Goal: Task Accomplishment & Management: Manage account settings

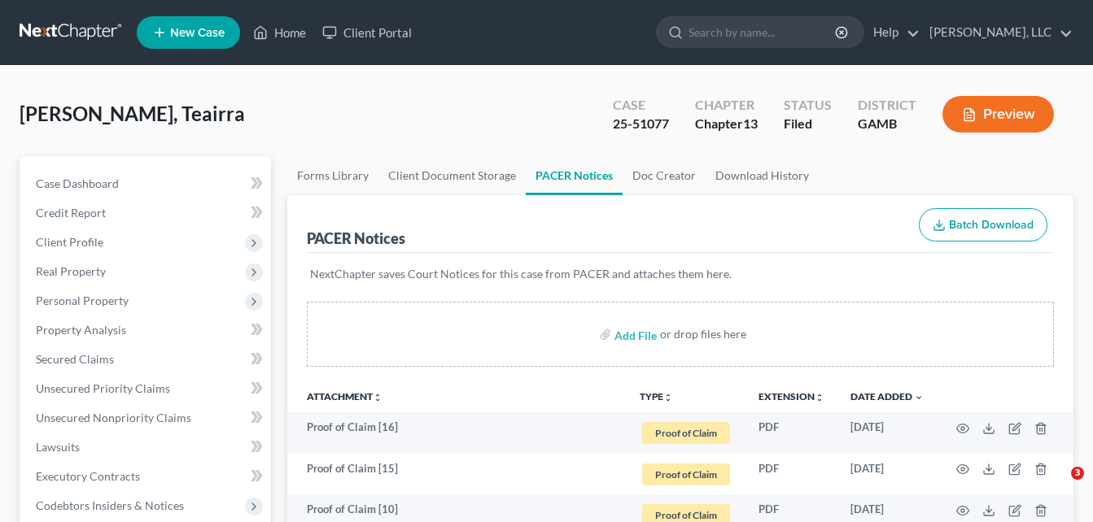
click at [284, 35] on link "Home" at bounding box center [279, 32] width 69 height 29
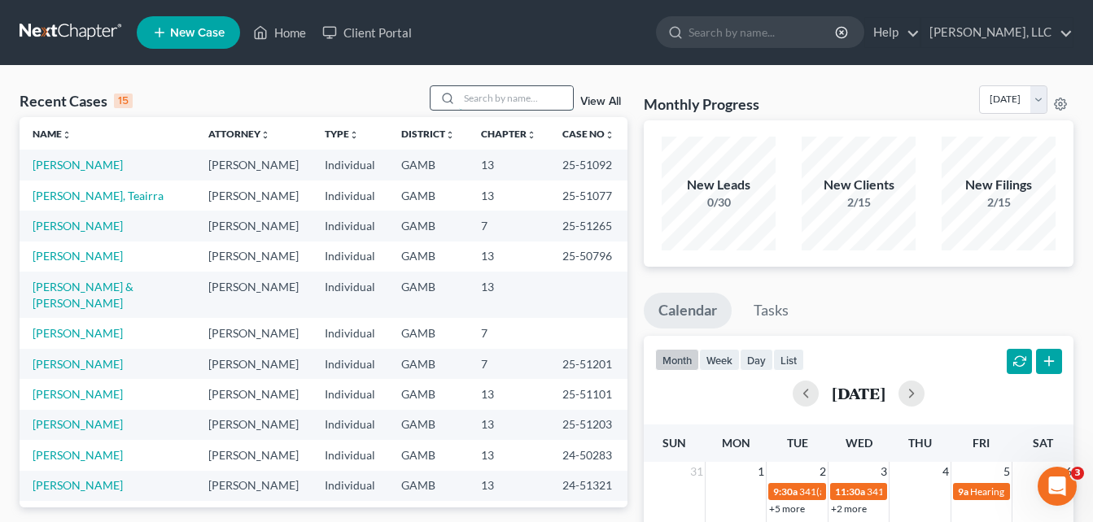
click at [470, 98] on input "search" at bounding box center [516, 98] width 114 height 24
type input "[PERSON_NAME]"
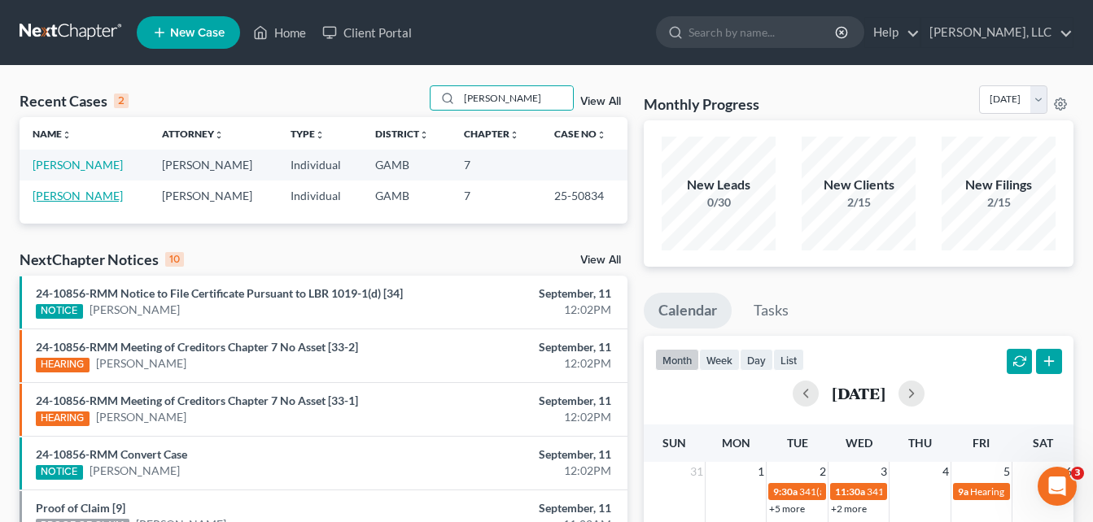
click at [80, 199] on link "[PERSON_NAME]" at bounding box center [78, 196] width 90 height 14
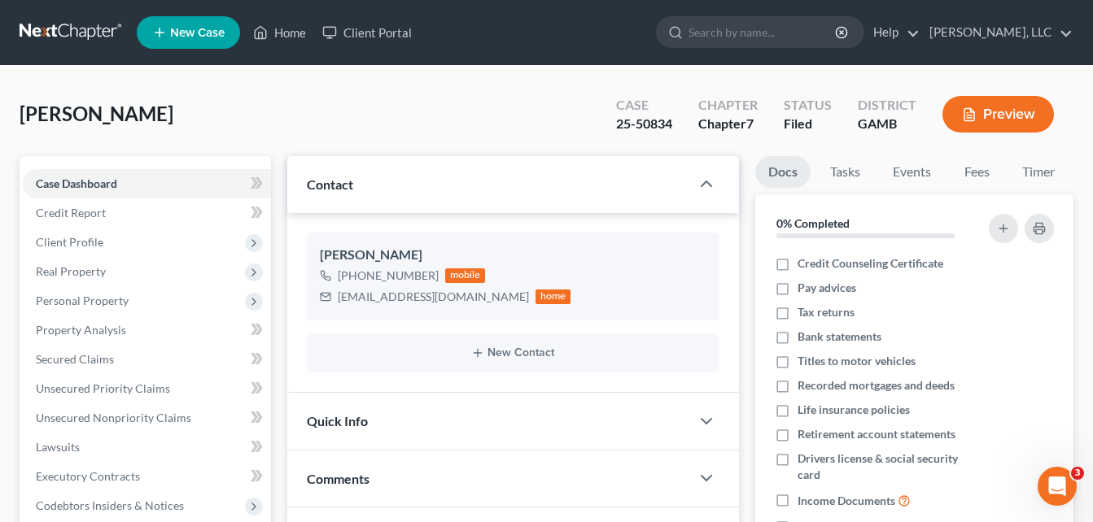
click at [287, 153] on div "[PERSON_NAME] Upgraded Case 25-50834 Chapter Chapter 7 Status [GEOGRAPHIC_DATA]…" at bounding box center [547, 120] width 1054 height 71
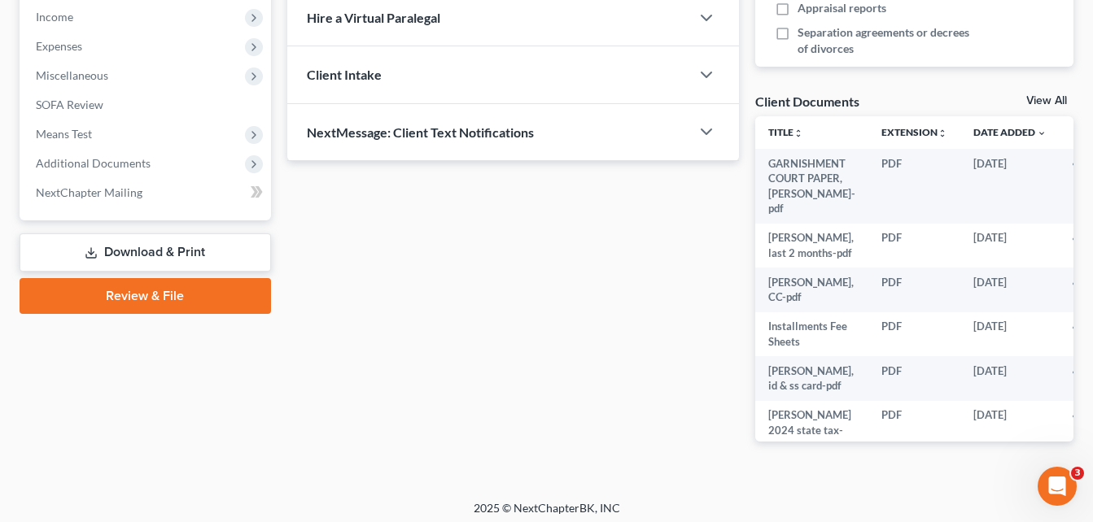
scroll to position [526, 0]
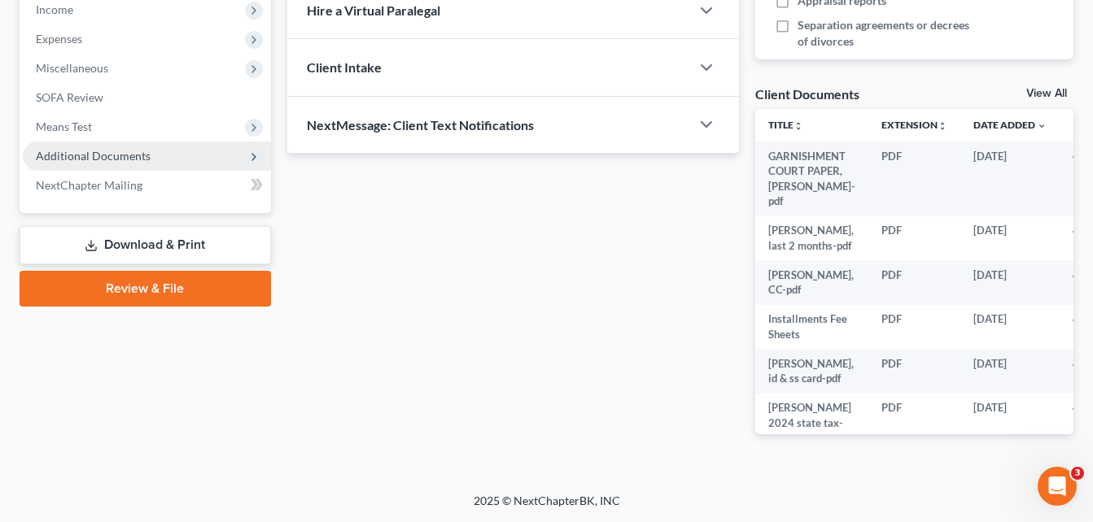
click at [99, 153] on span "Additional Documents" at bounding box center [93, 156] width 115 height 14
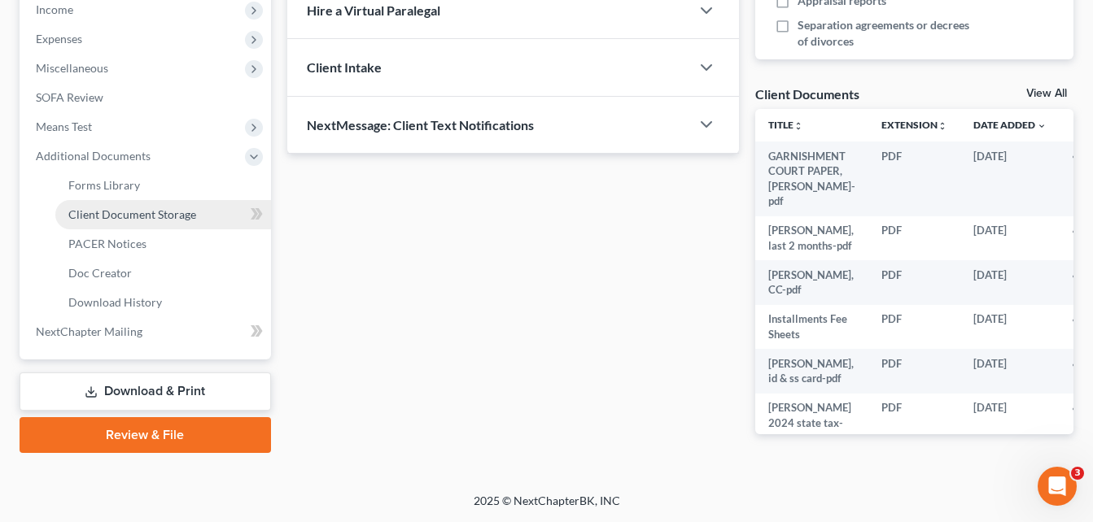
click at [115, 212] on span "Client Document Storage" at bounding box center [132, 215] width 128 height 14
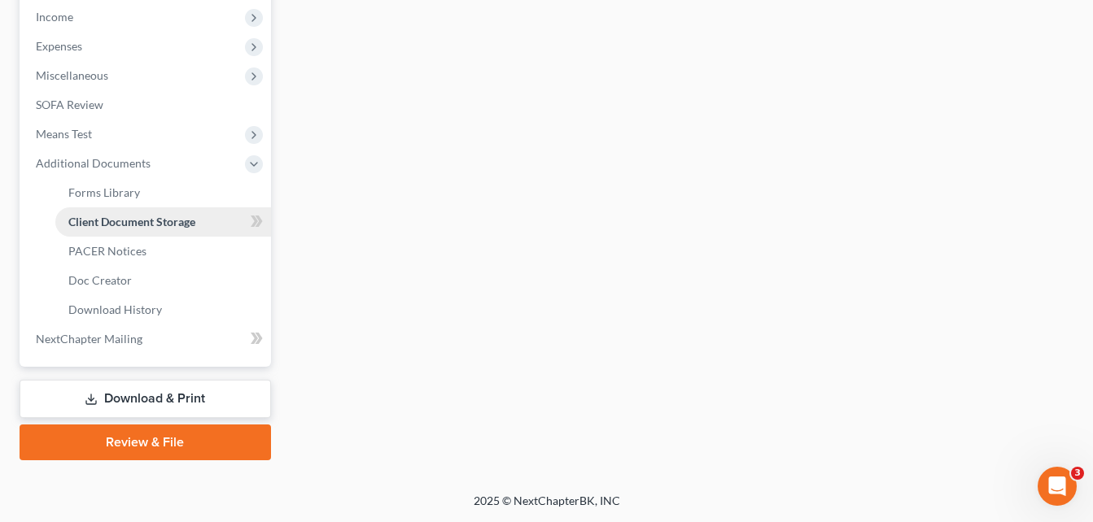
scroll to position [458, 0]
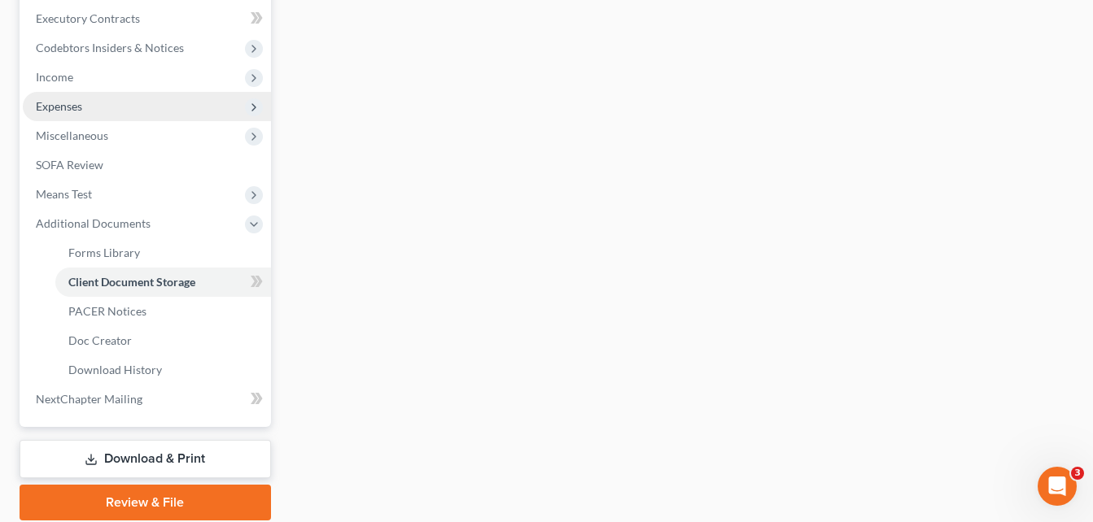
select select "26"
select select "6"
select select "22"
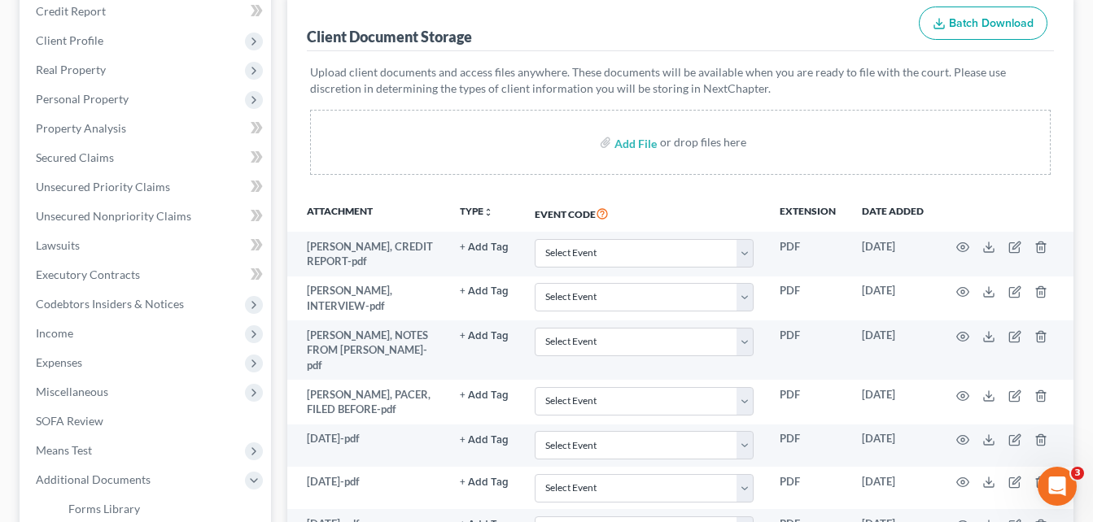
scroll to position [260, 0]
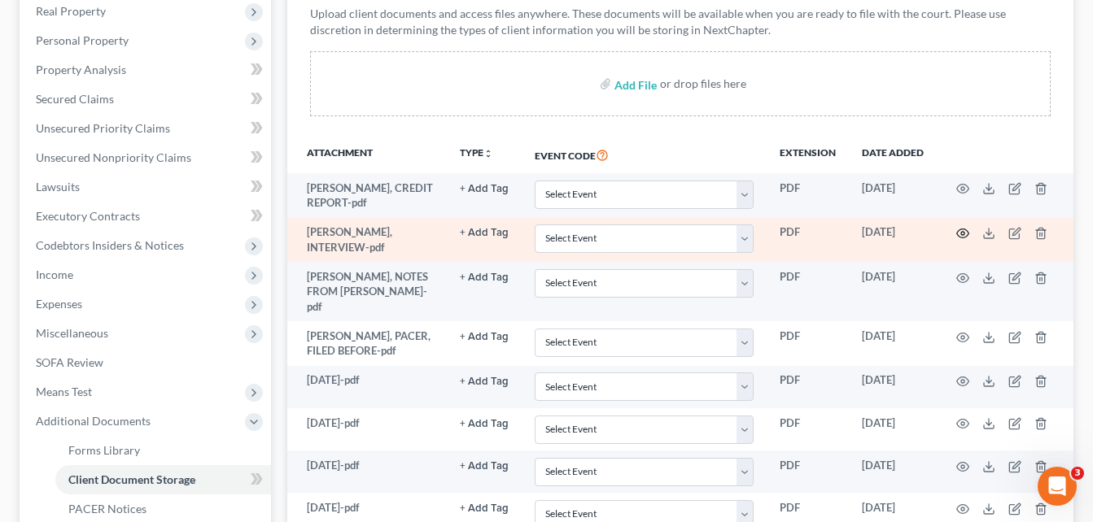
click at [964, 236] on icon "button" at bounding box center [962, 233] width 13 height 13
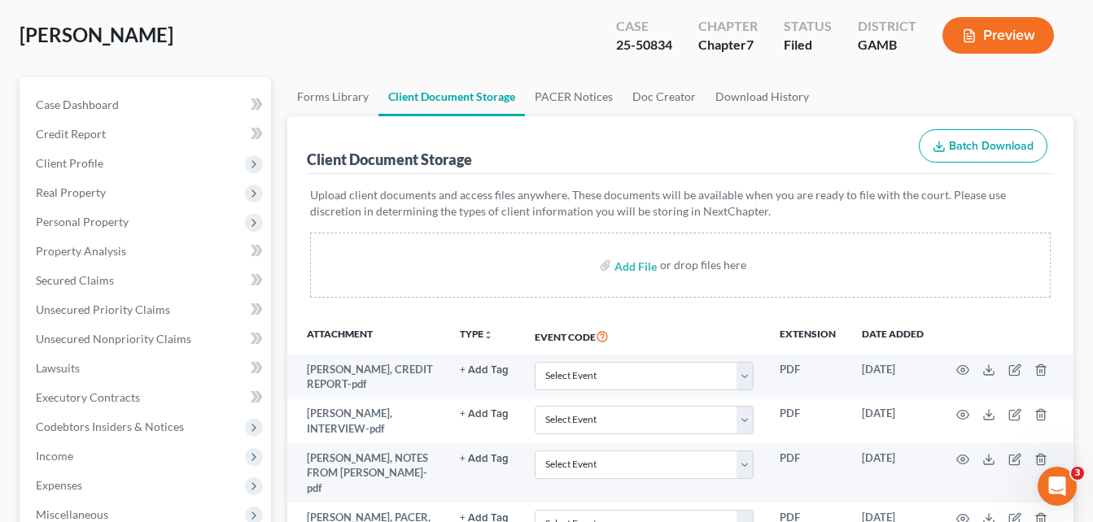
scroll to position [0, 0]
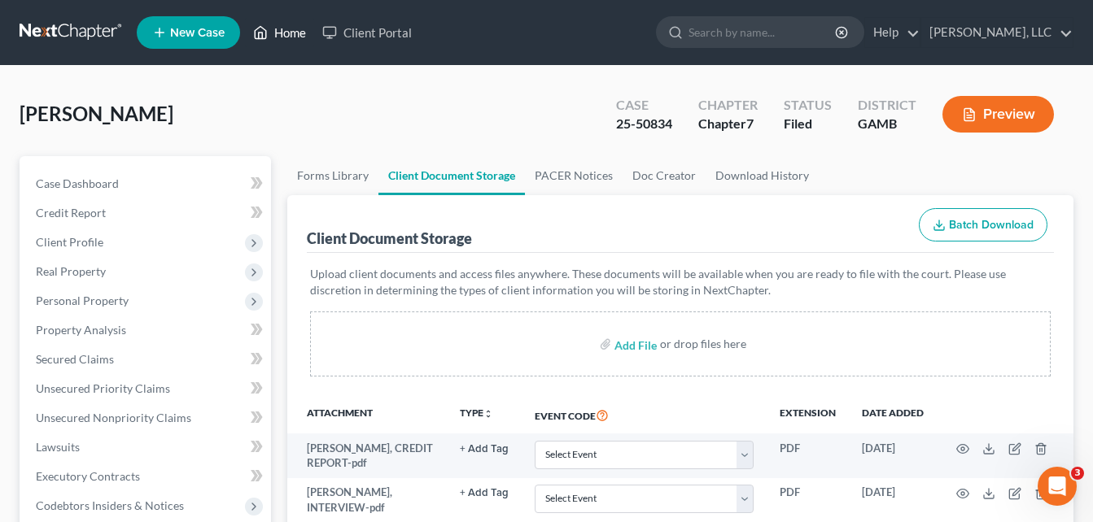
click at [286, 37] on link "Home" at bounding box center [279, 32] width 69 height 29
